Goal: Task Accomplishment & Management: Use online tool/utility

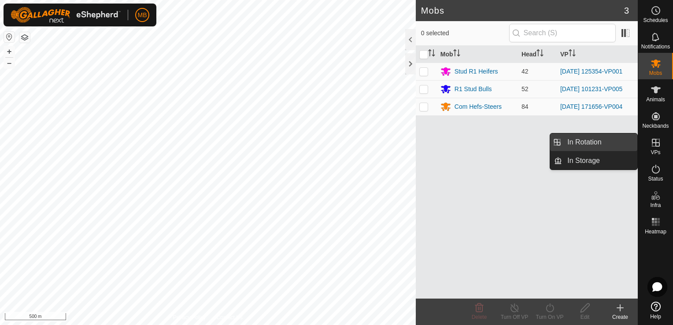
click at [630, 140] on link "In Rotation" at bounding box center [599, 143] width 75 height 18
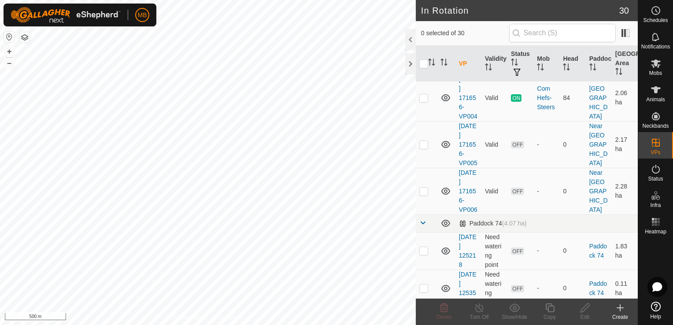
scroll to position [287, 0]
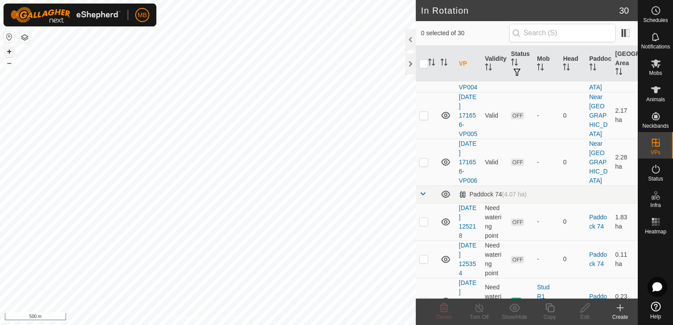
click at [11, 52] on button "+" at bounding box center [9, 51] width 11 height 11
click at [660, 100] on span "Animals" at bounding box center [655, 99] width 19 height 5
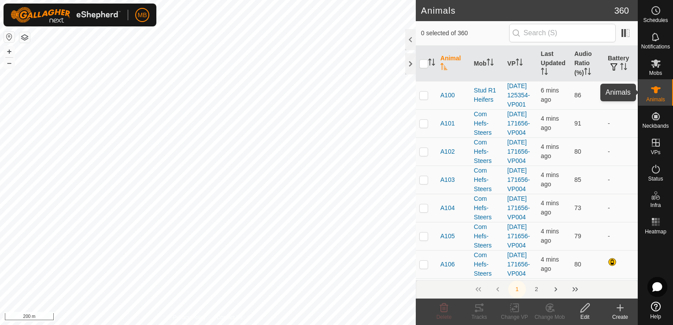
click at [660, 97] on span "Animals" at bounding box center [655, 99] width 19 height 5
click at [658, 74] on span "Mobs" at bounding box center [655, 72] width 13 height 5
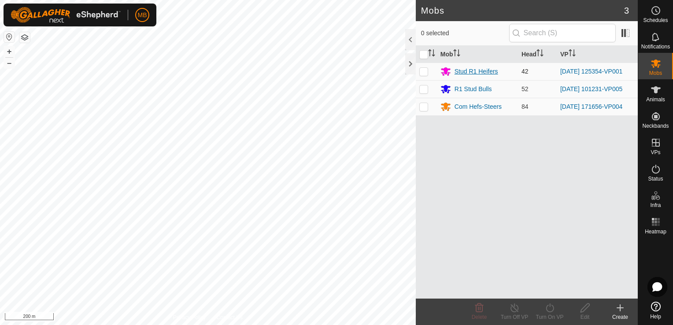
click at [458, 71] on div "Stud R1 Heifers" at bounding box center [477, 71] width 44 height 9
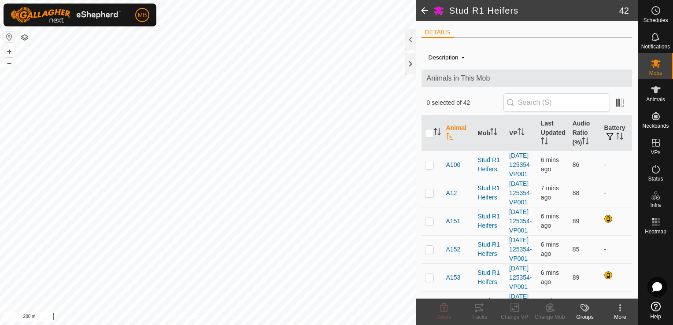
click at [356, 0] on html "MB Schedules Notifications Mobs Animals Neckbands VPs Status Infra Heatmap Help…" at bounding box center [336, 162] width 673 height 325
click at [7, 48] on button "+" at bounding box center [9, 51] width 11 height 11
click at [428, 131] on input "checkbox" at bounding box center [429, 133] width 9 height 9
checkbox input "true"
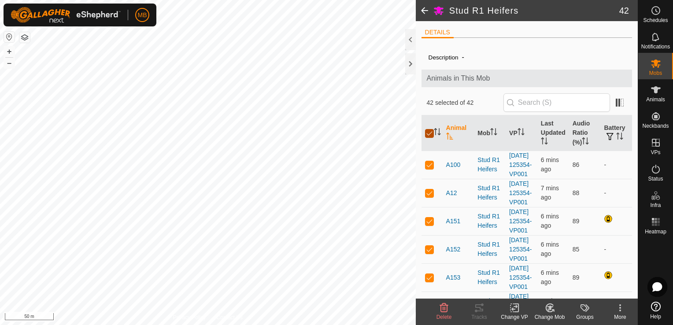
checkbox input "true"
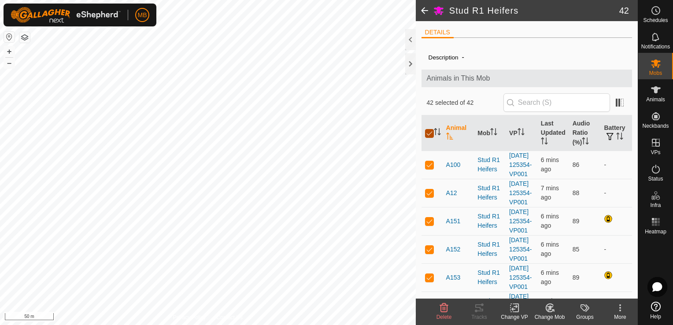
checkbox input "true"
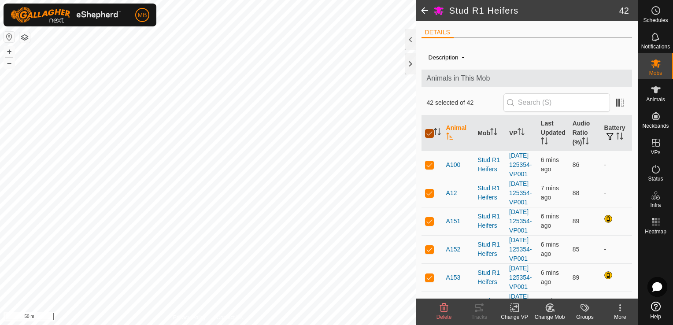
checkbox input "true"
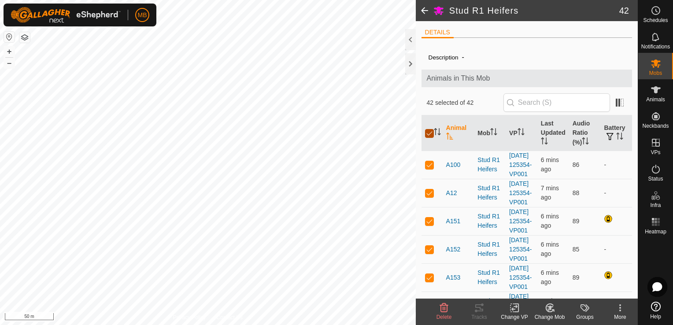
checkbox input "true"
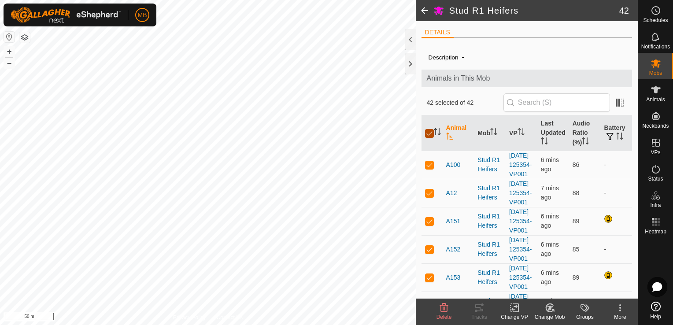
checkbox input "true"
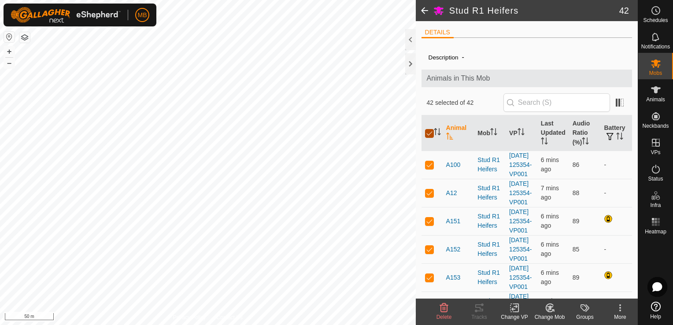
checkbox input "true"
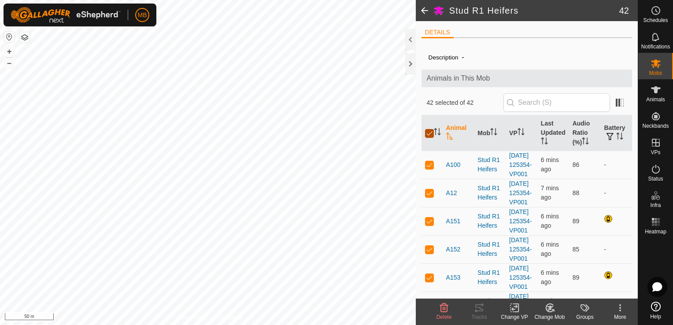
checkbox input "true"
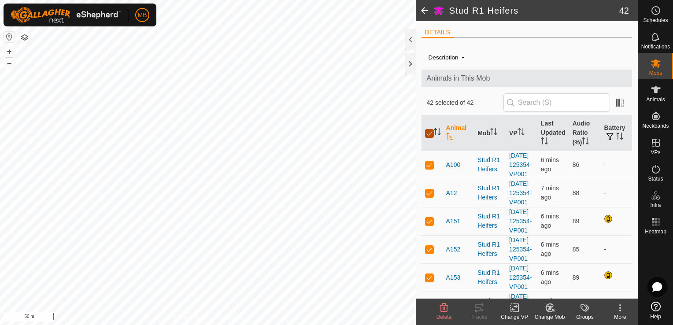
checkbox input "true"
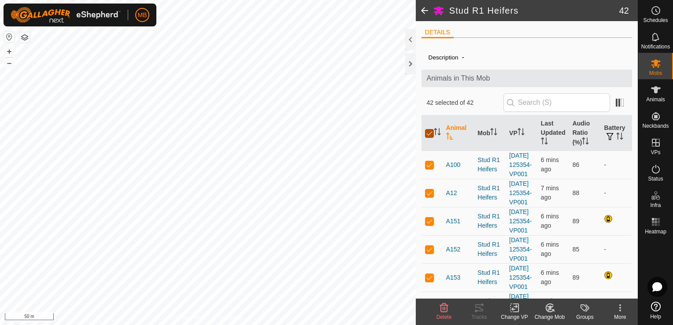
checkbox input "true"
click at [515, 312] on icon at bounding box center [517, 308] width 4 height 8
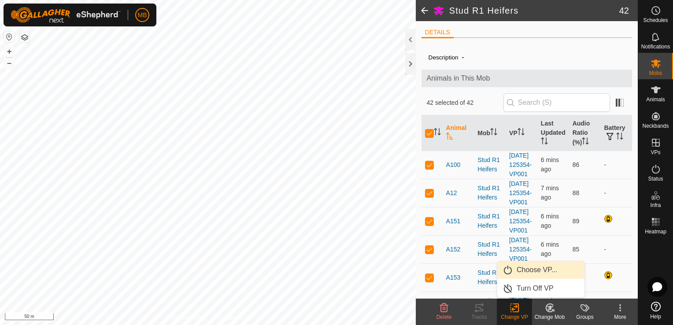
click at [533, 272] on link "Choose VP..." at bounding box center [540, 270] width 87 height 18
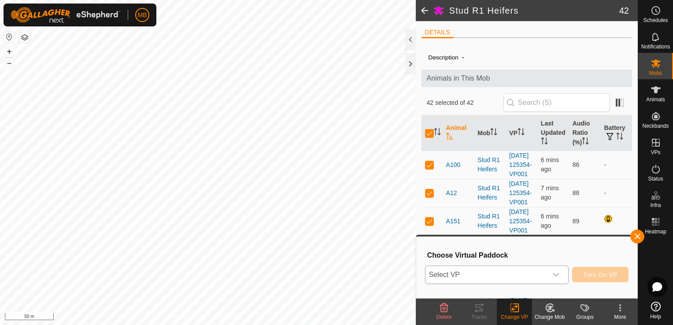
click at [555, 275] on icon "dropdown trigger" at bounding box center [556, 274] width 7 height 7
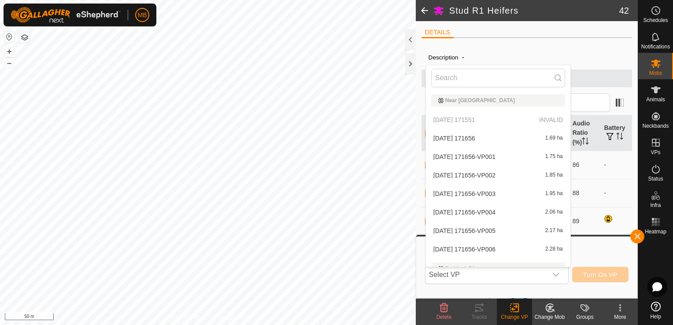
click at [453, 57] on label "Description" at bounding box center [444, 57] width 30 height 7
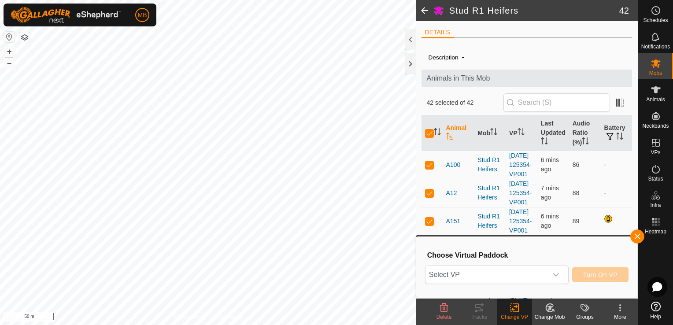
click at [425, 11] on span at bounding box center [425, 10] width 18 height 21
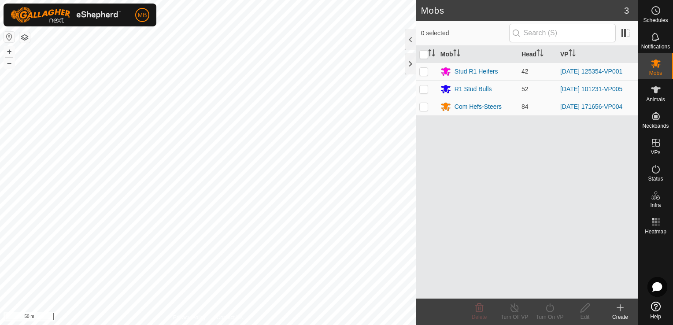
click at [421, 70] on p-checkbox at bounding box center [423, 71] width 9 height 7
checkbox input "true"
click at [545, 317] on div "Turn On VP" at bounding box center [549, 317] width 35 height 8
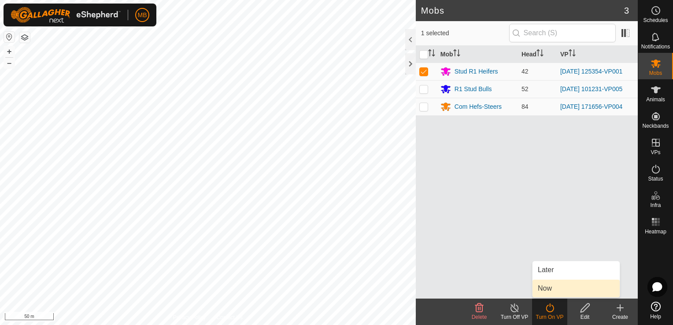
click at [553, 285] on link "Now" at bounding box center [576, 289] width 87 height 18
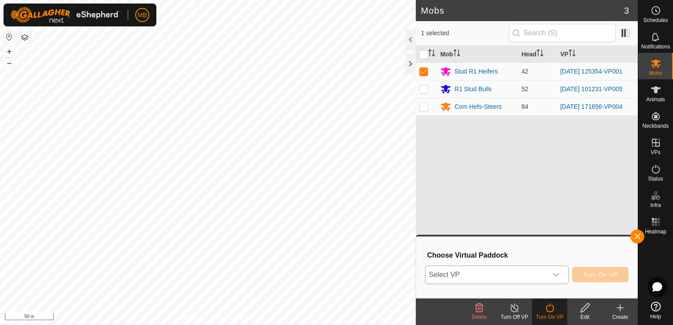
click at [553, 278] on div "dropdown trigger" at bounding box center [556, 275] width 18 height 18
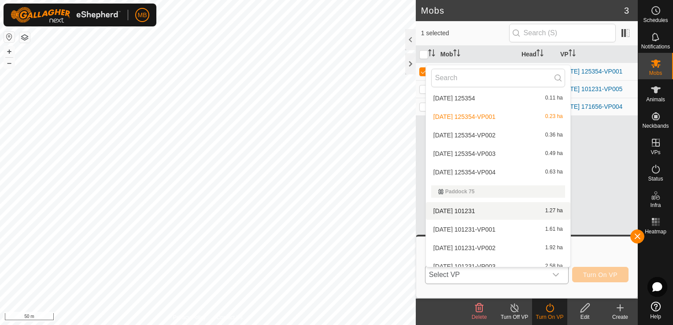
scroll to position [207, 0]
click at [503, 137] on li "[DATE] 125354-VP002 0.36 ha" at bounding box center [498, 137] width 145 height 18
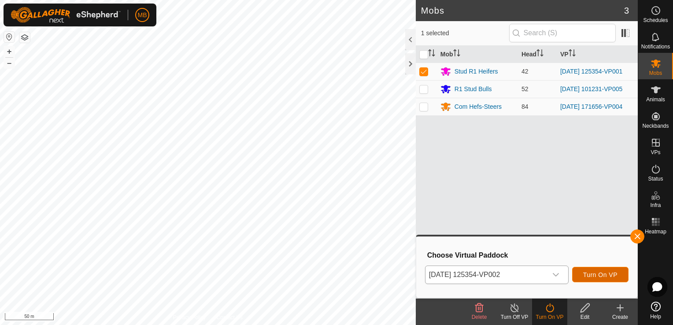
click at [589, 276] on span "Turn On VP" at bounding box center [600, 274] width 34 height 7
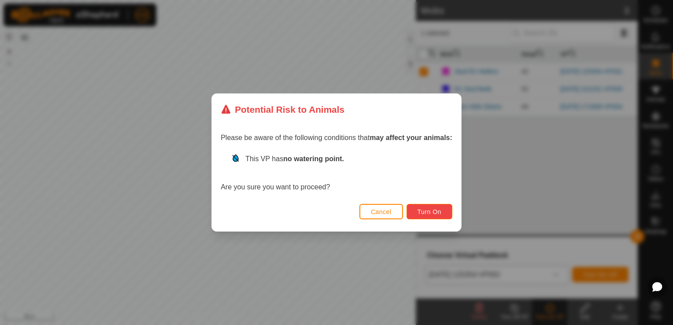
click at [432, 214] on span "Turn On" at bounding box center [430, 211] width 24 height 7
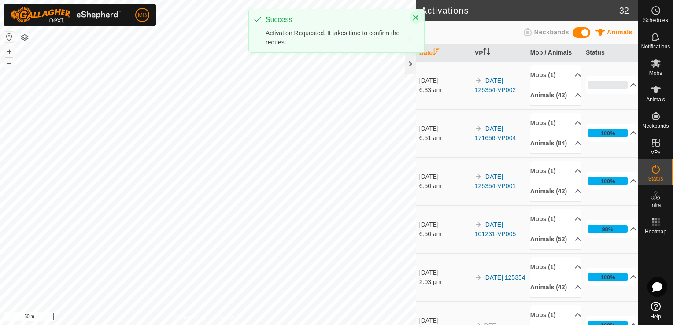
click at [415, 17] on icon "Close" at bounding box center [415, 17] width 7 height 7
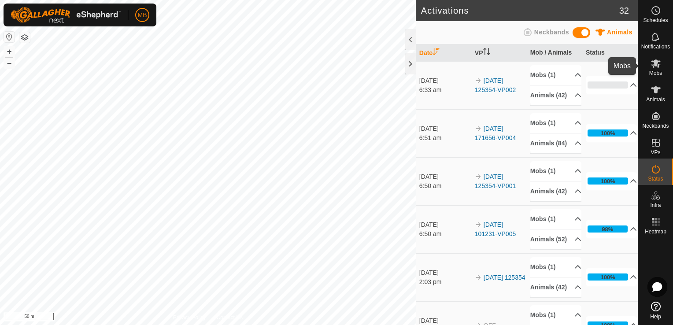
click at [658, 65] on icon at bounding box center [656, 63] width 10 height 8
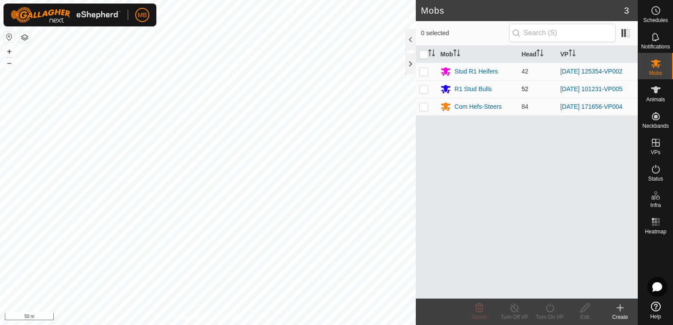
click at [425, 89] on p-checkbox at bounding box center [423, 88] width 9 height 7
checkbox input "true"
click at [551, 315] on div "Turn On VP" at bounding box center [549, 317] width 35 height 8
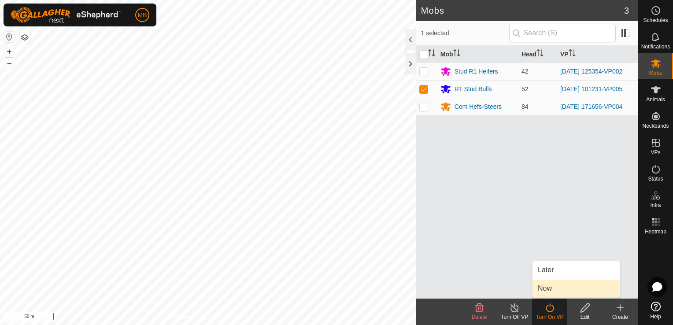
click at [553, 283] on link "Now" at bounding box center [576, 289] width 87 height 18
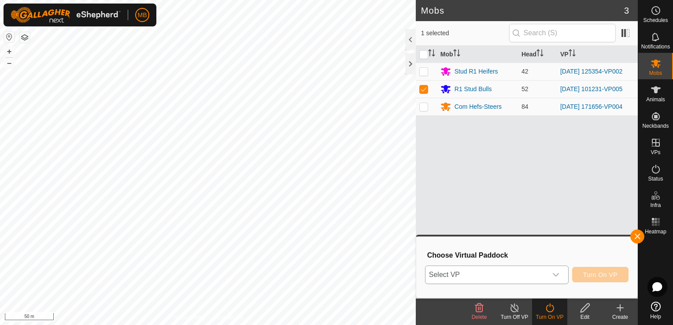
click at [560, 276] on icon "dropdown trigger" at bounding box center [556, 274] width 7 height 7
click at [0, 61] on html "MB Schedules Notifications Mobs Animals Neckbands VPs Status Infra Heatmap Help…" at bounding box center [336, 162] width 673 height 325
click at [128, 22] on div "MB Schedules Notifications Mobs Animals Neckbands VPs Status Infra Heatmap Help…" at bounding box center [336, 162] width 673 height 325
click at [105, 11] on div "MB Schedules Notifications Mobs Animals Neckbands VPs Status Infra Heatmap Help…" at bounding box center [336, 162] width 673 height 325
click at [555, 279] on div "dropdown trigger" at bounding box center [556, 275] width 18 height 18
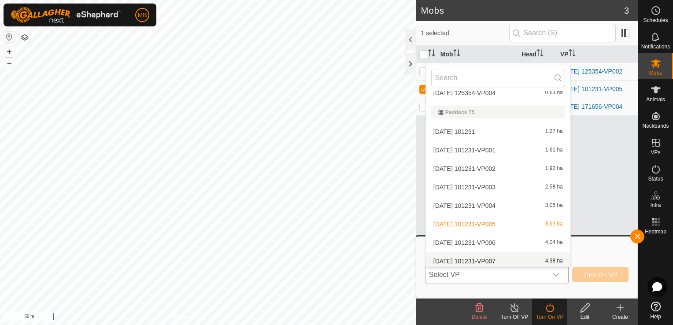
scroll to position [291, 0]
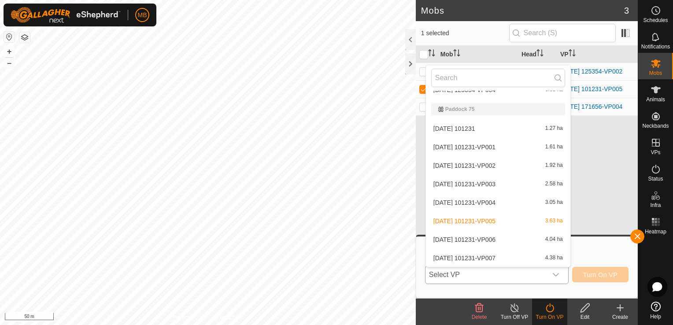
click at [526, 258] on li "[DATE] 101231-VP007 4.38 ha" at bounding box center [498, 258] width 145 height 18
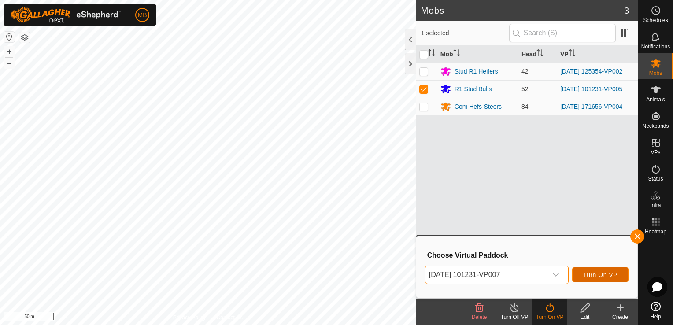
click at [594, 274] on span "Turn On VP" at bounding box center [600, 274] width 34 height 7
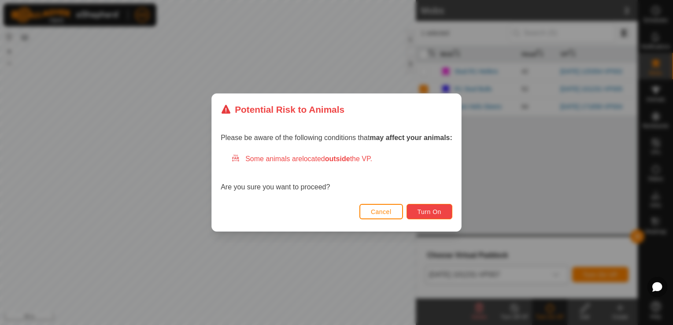
click at [442, 216] on button "Turn On" at bounding box center [430, 211] width 46 height 15
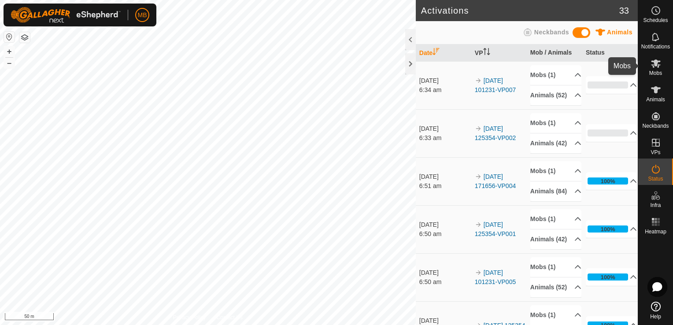
click at [654, 69] on es-mob-svg-icon at bounding box center [656, 63] width 16 height 14
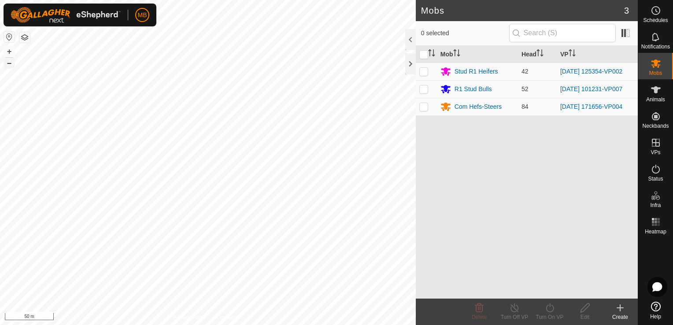
click at [8, 63] on button "–" at bounding box center [9, 63] width 11 height 11
click at [9, 52] on button "+" at bounding box center [9, 51] width 11 height 11
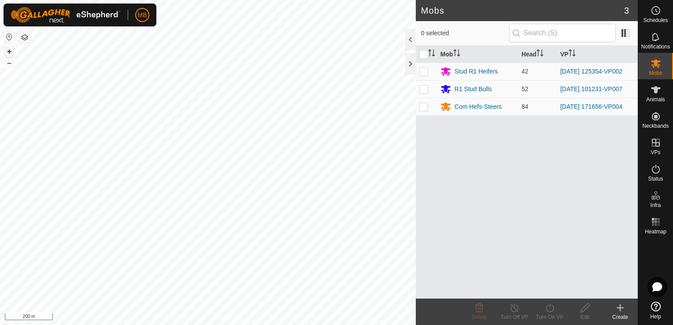
click at [9, 52] on button "+" at bounding box center [9, 51] width 11 height 11
click at [425, 110] on p-checkbox at bounding box center [423, 106] width 9 height 7
checkbox input "true"
click at [549, 316] on div "Turn On VP" at bounding box center [549, 317] width 35 height 8
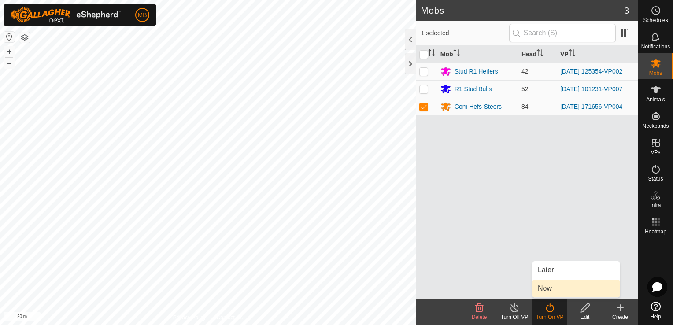
click at [553, 293] on link "Now" at bounding box center [576, 289] width 87 height 18
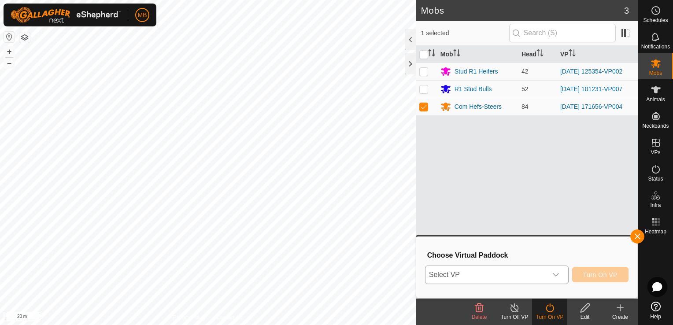
click at [561, 272] on div "dropdown trigger" at bounding box center [556, 275] width 18 height 18
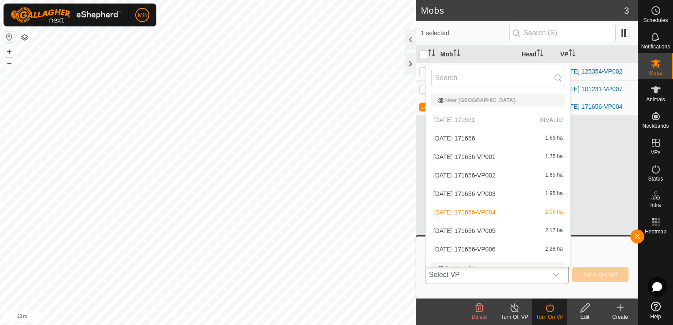
click at [544, 230] on li "[DATE] 171656-VP005 2.17 ha" at bounding box center [498, 231] width 145 height 18
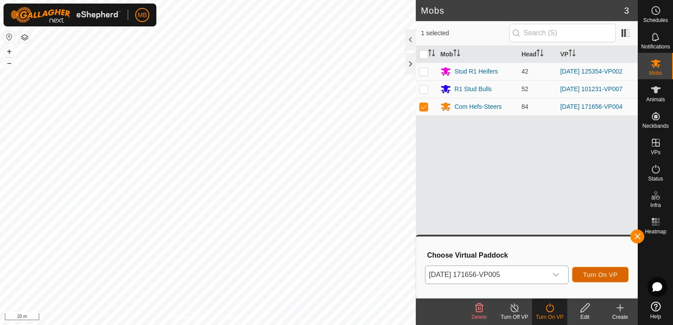
click at [601, 272] on span "Turn On VP" at bounding box center [600, 274] width 34 height 7
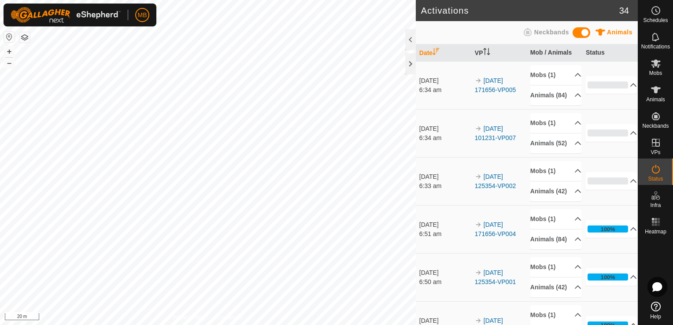
click at [601, 253] on td "100% In Progress Pending 0 Sent 0 Completed Confirmed 84 Overridden 0 Cancelled…" at bounding box center [610, 229] width 56 height 48
click at [437, 310] on div "Activations 34 Animals Neckbands Date VP Mob / Animals Status [DATE] 6:34 am 20…" at bounding box center [319, 162] width 638 height 325
click at [351, 325] on html "MB Schedules Notifications Mobs Animals Neckbands VPs Status Infra Heatmap Help…" at bounding box center [336, 162] width 673 height 325
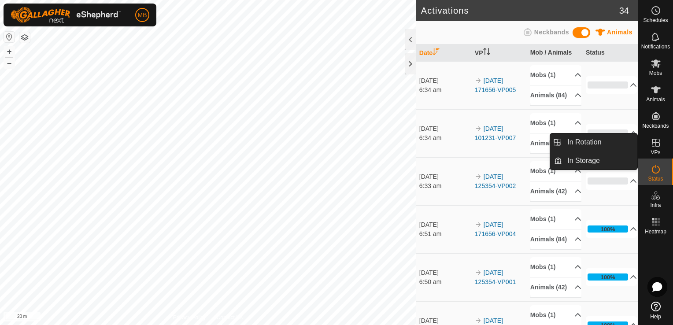
click at [657, 150] on span "VPs" at bounding box center [656, 152] width 10 height 5
click at [624, 136] on link "In Rotation" at bounding box center [599, 143] width 75 height 18
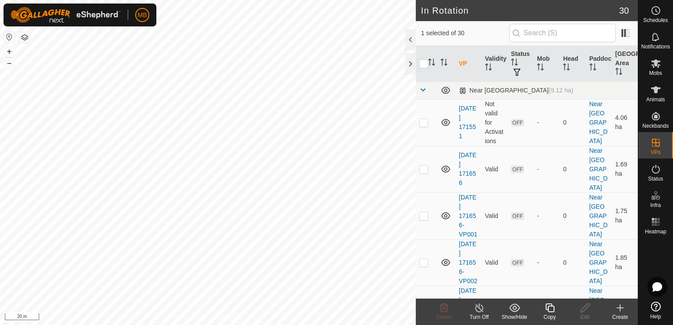
click at [26, 325] on html "MB Schedules Notifications Mobs Animals Neckbands VPs Status Infra Heatmap Help…" at bounding box center [336, 162] width 673 height 325
click at [7, 64] on button "–" at bounding box center [9, 63] width 11 height 11
click at [102, 7] on div "MB Schedules Notifications Mobs Animals Neckbands VPs Status Infra Heatmap Help…" at bounding box center [336, 162] width 673 height 325
click at [156, 7] on div "MB Schedules Notifications Mobs Animals Neckbands VPs Status Infra Heatmap Help…" at bounding box center [336, 162] width 673 height 325
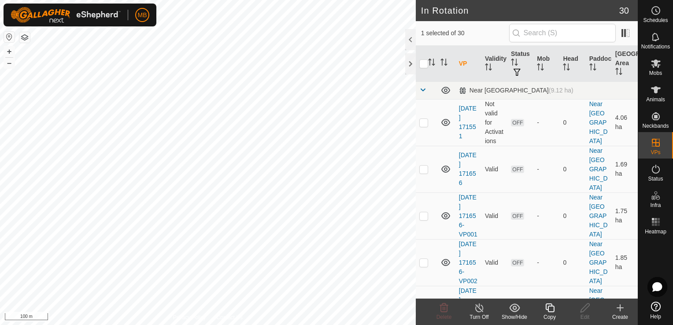
click at [181, 0] on html "MB Schedules Notifications Mobs Animals Neckbands VPs Status Infra Heatmap Help…" at bounding box center [336, 162] width 673 height 325
click at [267, 0] on html "MB Schedules Notifications Mobs Animals Neckbands VPs Status Infra Heatmap Help…" at bounding box center [336, 162] width 673 height 325
click at [11, 49] on button "+" at bounding box center [9, 51] width 11 height 11
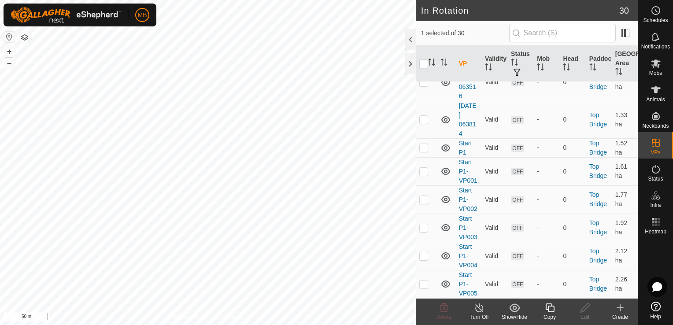
scroll to position [1133, 0]
click at [448, 60] on icon at bounding box center [446, 54] width 11 height 11
click at [625, 312] on icon at bounding box center [620, 308] width 11 height 11
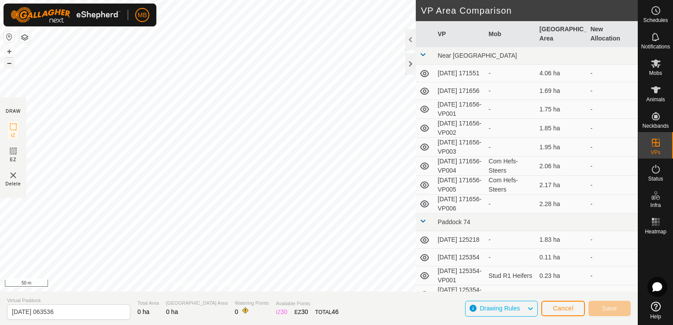
click at [11, 65] on button "–" at bounding box center [9, 63] width 11 height 11
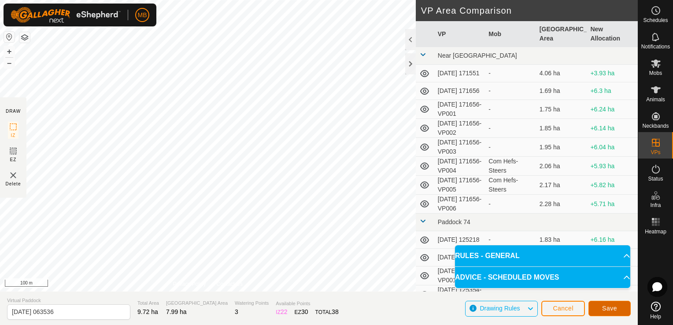
click at [615, 311] on span "Save" at bounding box center [609, 308] width 15 height 7
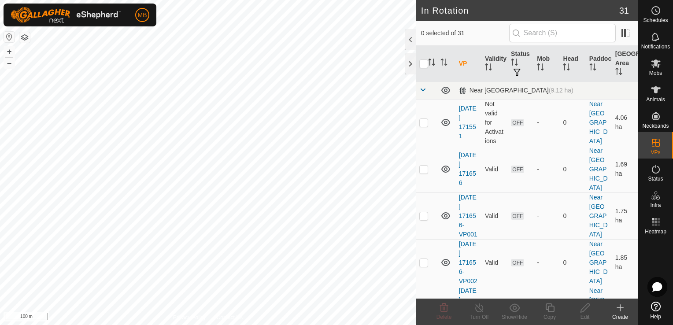
click at [621, 312] on icon at bounding box center [620, 308] width 11 height 11
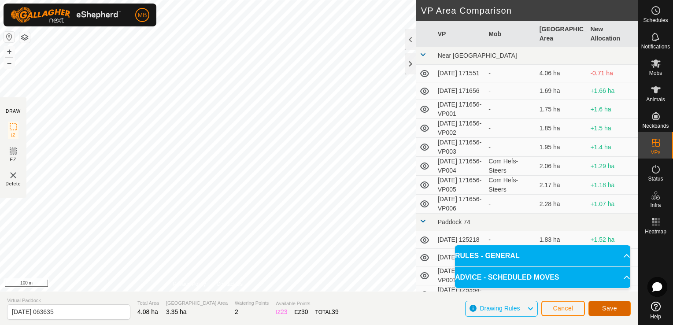
click at [607, 310] on span "Save" at bounding box center [609, 308] width 15 height 7
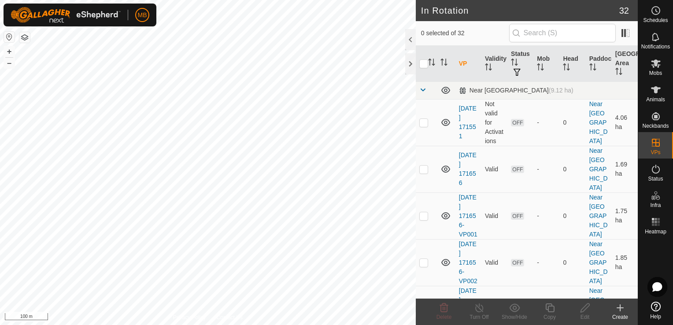
click at [619, 319] on div "Create" at bounding box center [620, 317] width 35 height 8
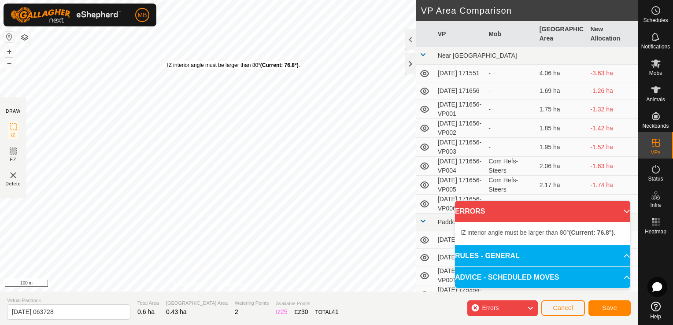
click at [167, 61] on div "IZ interior angle must be larger than 80° (Current: 76.8°) . + – ⇧ i 100 m" at bounding box center [208, 146] width 416 height 292
click at [167, 63] on div "IZ interior angle must be larger than 80° (Current: 79.3°) . + – ⇧ i 100 m" at bounding box center [208, 146] width 416 height 292
click at [9, 50] on button "+" at bounding box center [9, 51] width 11 height 11
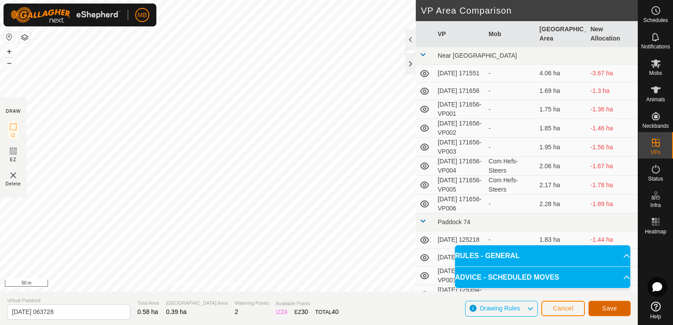
click at [620, 313] on button "Save" at bounding box center [610, 308] width 42 height 15
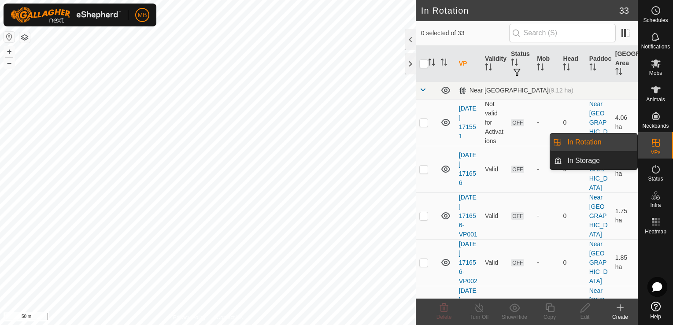
click at [610, 142] on link "In Rotation" at bounding box center [599, 143] width 75 height 18
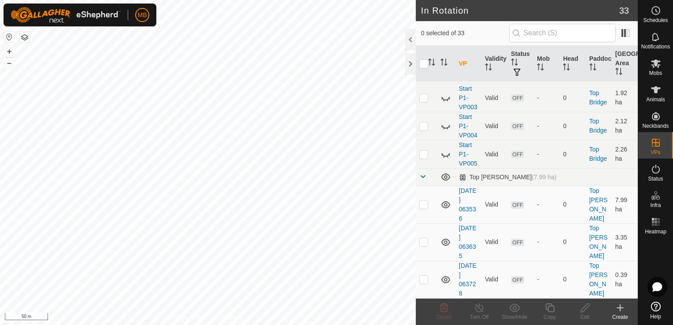
scroll to position [1409, 0]
click at [422, 282] on p-checkbox at bounding box center [423, 279] width 9 height 7
checkbox input "true"
click at [424, 242] on p-checkbox at bounding box center [423, 241] width 9 height 7
checkbox input "true"
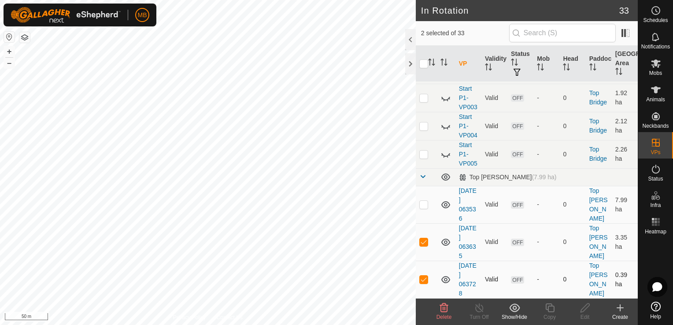
click at [423, 278] on p-checkbox at bounding box center [423, 279] width 9 height 7
checkbox input "false"
click at [586, 312] on icon at bounding box center [585, 308] width 11 height 11
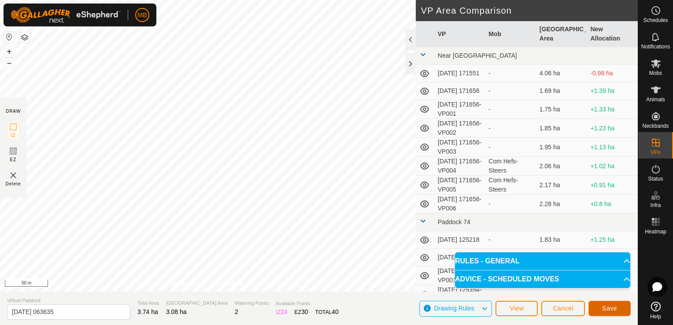
click at [606, 308] on span "Save" at bounding box center [609, 308] width 15 height 7
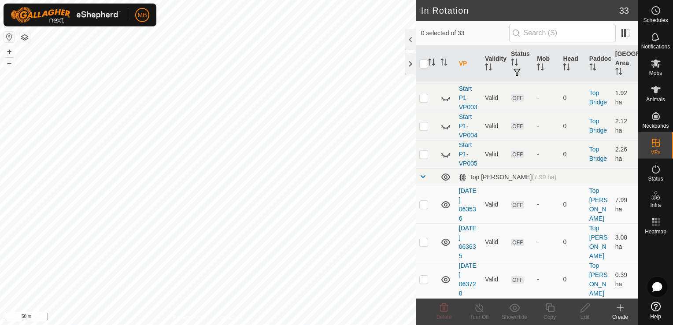
scroll to position [1404, 0]
click at [423, 288] on td at bounding box center [426, 279] width 21 height 37
checkbox input "true"
click at [581, 306] on icon at bounding box center [585, 308] width 11 height 11
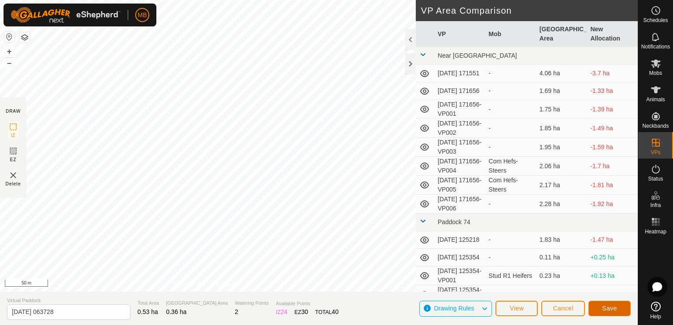
click at [605, 314] on button "Save" at bounding box center [610, 308] width 42 height 15
